Goal: Entertainment & Leisure: Consume media (video, audio)

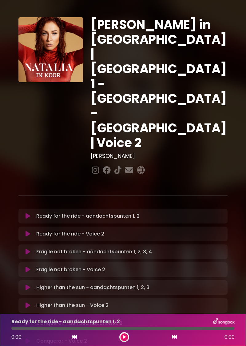
click at [29, 213] on icon at bounding box center [28, 216] width 5 height 6
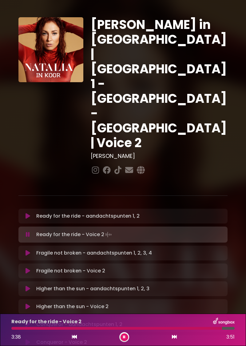
click at [127, 335] on button at bounding box center [125, 337] width 8 height 8
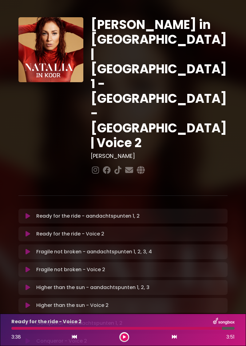
click at [184, 153] on h3 "[PERSON_NAME]" at bounding box center [159, 156] width 137 height 7
click at [185, 62] on h1 "[PERSON_NAME] in [GEOGRAPHIC_DATA] | [GEOGRAPHIC_DATA] 1 - [GEOGRAPHIC_DATA] - …" at bounding box center [159, 83] width 137 height 133
click at [186, 62] on h1 "[PERSON_NAME] in [GEOGRAPHIC_DATA] | [GEOGRAPHIC_DATA] 1 - [GEOGRAPHIC_DATA] - …" at bounding box center [159, 83] width 137 height 133
click at [186, 61] on h1 "[PERSON_NAME] in [GEOGRAPHIC_DATA] | [GEOGRAPHIC_DATA] 1 - [GEOGRAPHIC_DATA] - …" at bounding box center [159, 83] width 137 height 133
click at [185, 63] on div "[PERSON_NAME] in [GEOGRAPHIC_DATA] | [GEOGRAPHIC_DATA] 1 - [GEOGRAPHIC_DATA] - …" at bounding box center [159, 96] width 144 height 159
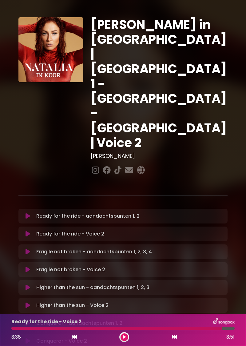
click at [186, 62] on h1 "[PERSON_NAME] in [GEOGRAPHIC_DATA] | [GEOGRAPHIC_DATA] 1 - [GEOGRAPHIC_DATA] - …" at bounding box center [159, 83] width 137 height 133
click at [185, 61] on h1 "[PERSON_NAME] in [GEOGRAPHIC_DATA] | [GEOGRAPHIC_DATA] 1 - [GEOGRAPHIC_DATA] - …" at bounding box center [159, 83] width 137 height 133
click at [186, 61] on h1 "[PERSON_NAME] in [GEOGRAPHIC_DATA] | [GEOGRAPHIC_DATA] 1 - [GEOGRAPHIC_DATA] - …" at bounding box center [159, 83] width 137 height 133
click at [186, 62] on h1 "[PERSON_NAME] in [GEOGRAPHIC_DATA] | [GEOGRAPHIC_DATA] 1 - [GEOGRAPHIC_DATA] - …" at bounding box center [159, 83] width 137 height 133
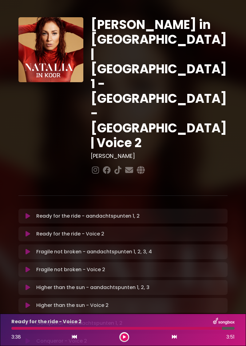
click at [186, 62] on h1 "[PERSON_NAME] in [GEOGRAPHIC_DATA] | [GEOGRAPHIC_DATA] 1 - [GEOGRAPHIC_DATA] - …" at bounding box center [159, 83] width 137 height 133
click at [185, 63] on div "[PERSON_NAME] in [GEOGRAPHIC_DATA] | [GEOGRAPHIC_DATA] 1 - [GEOGRAPHIC_DATA] - …" at bounding box center [159, 96] width 144 height 159
click at [184, 153] on h3 "[PERSON_NAME]" at bounding box center [159, 156] width 137 height 7
click at [185, 64] on div "[PERSON_NAME] in [GEOGRAPHIC_DATA] | [GEOGRAPHIC_DATA] 1 - [GEOGRAPHIC_DATA] - …" at bounding box center [159, 96] width 144 height 159
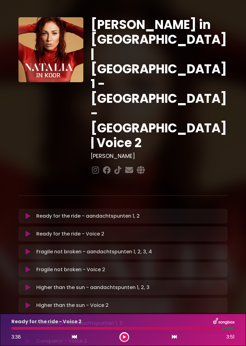
click at [185, 63] on div "[PERSON_NAME] in [GEOGRAPHIC_DATA] | [GEOGRAPHIC_DATA] 1 - [GEOGRAPHIC_DATA] - …" at bounding box center [159, 96] width 144 height 159
click at [186, 62] on h1 "[PERSON_NAME] in [GEOGRAPHIC_DATA] | [GEOGRAPHIC_DATA] 1 - [GEOGRAPHIC_DATA] - …" at bounding box center [159, 83] width 137 height 133
click at [185, 153] on h3 "[PERSON_NAME]" at bounding box center [159, 156] width 137 height 7
click at [185, 62] on h1 "[PERSON_NAME] in [GEOGRAPHIC_DATA] | [GEOGRAPHIC_DATA] 1 - [GEOGRAPHIC_DATA] - …" at bounding box center [159, 83] width 137 height 133
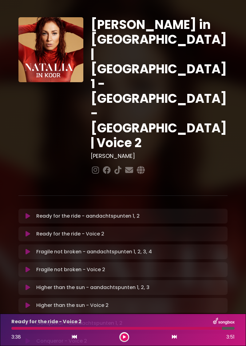
click at [185, 153] on h3 "[PERSON_NAME]" at bounding box center [159, 156] width 137 height 7
click at [186, 62] on h1 "[PERSON_NAME] in [GEOGRAPHIC_DATA] | [GEOGRAPHIC_DATA] 1 - [GEOGRAPHIC_DATA] - …" at bounding box center [159, 83] width 137 height 133
click at [183, 153] on h3 "[PERSON_NAME]" at bounding box center [159, 156] width 137 height 7
click at [185, 153] on h3 "[PERSON_NAME]" at bounding box center [159, 156] width 137 height 7
click at [185, 62] on h1 "[PERSON_NAME] in [GEOGRAPHIC_DATA] | [GEOGRAPHIC_DATA] 1 - [GEOGRAPHIC_DATA] - …" at bounding box center [159, 83] width 137 height 133
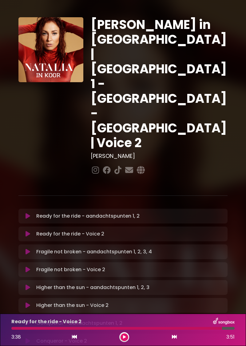
click at [186, 61] on h1 "[PERSON_NAME] in [GEOGRAPHIC_DATA] | [GEOGRAPHIC_DATA] 1 - [GEOGRAPHIC_DATA] - …" at bounding box center [159, 83] width 137 height 133
click at [185, 63] on div "[PERSON_NAME] in [GEOGRAPHIC_DATA] | [GEOGRAPHIC_DATA] 1 - [GEOGRAPHIC_DATA] - …" at bounding box center [159, 96] width 144 height 159
click at [185, 62] on h1 "[PERSON_NAME] in [GEOGRAPHIC_DATA] | [GEOGRAPHIC_DATA] 1 - [GEOGRAPHIC_DATA] - …" at bounding box center [159, 83] width 137 height 133
click at [184, 153] on h3 "[PERSON_NAME]" at bounding box center [159, 156] width 137 height 7
click at [186, 61] on h1 "[PERSON_NAME] in [GEOGRAPHIC_DATA] | [GEOGRAPHIC_DATA] 1 - [GEOGRAPHIC_DATA] - …" at bounding box center [159, 83] width 137 height 133
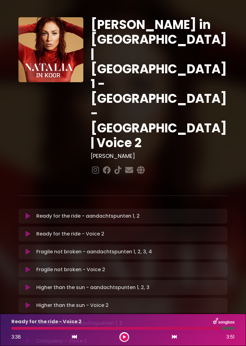
click at [185, 153] on h3 "[PERSON_NAME]" at bounding box center [159, 156] width 137 height 7
click at [186, 61] on h1 "[PERSON_NAME] in [GEOGRAPHIC_DATA] | [GEOGRAPHIC_DATA] 1 - [GEOGRAPHIC_DATA] - …" at bounding box center [159, 83] width 137 height 133
click at [184, 153] on h3 "[PERSON_NAME]" at bounding box center [159, 156] width 137 height 7
click at [186, 61] on h1 "[PERSON_NAME] in [GEOGRAPHIC_DATA] | [GEOGRAPHIC_DATA] 1 - [GEOGRAPHIC_DATA] - …" at bounding box center [159, 83] width 137 height 133
click at [116, 212] on p "Ready for the ride - aandachtspunten 1, 2 Loading Track..." at bounding box center [87, 215] width 103 height 7
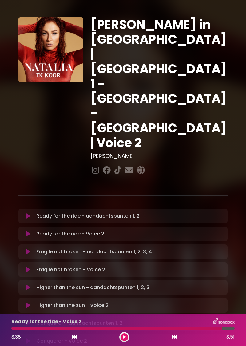
click at [30, 213] on icon at bounding box center [28, 216] width 5 height 6
